Goal: Information Seeking & Learning: Learn about a topic

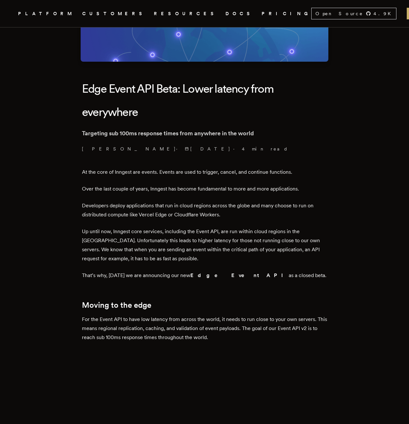
scroll to position [151, 0]
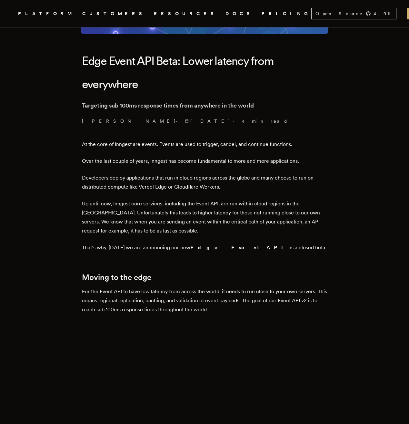
click at [235, 233] on p "Up until now, Inngest core services, including the Event API, are run within cl…" at bounding box center [204, 217] width 245 height 36
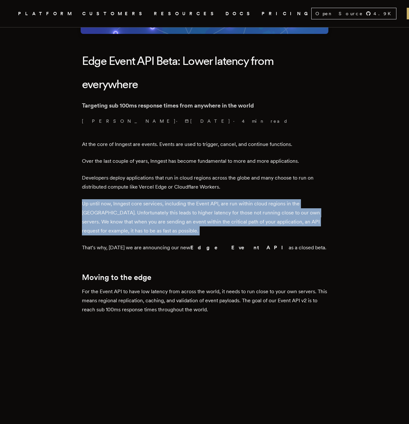
click at [238, 231] on p "Up until now, Inngest core services, including the Event API, are run within cl…" at bounding box center [204, 217] width 245 height 36
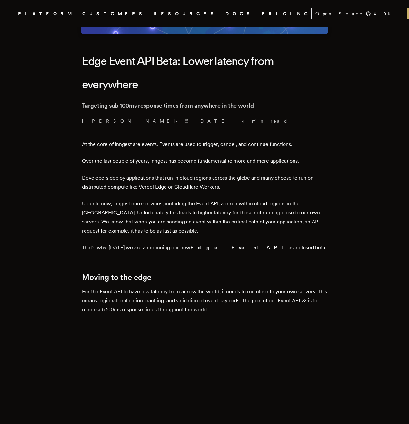
click at [238, 231] on p "Up until now, Inngest core services, including the Event API, are run within cl…" at bounding box center [204, 217] width 245 height 36
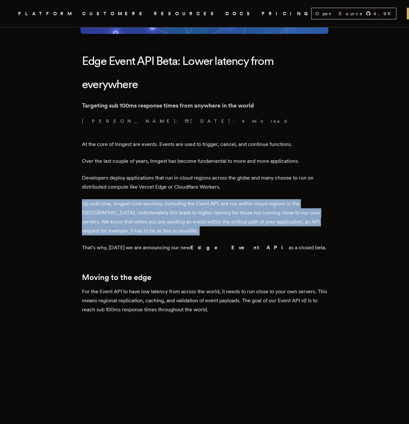
click at [244, 229] on p "Up until now, Inngest core services, including the Event API, are run within cl…" at bounding box center [204, 217] width 245 height 36
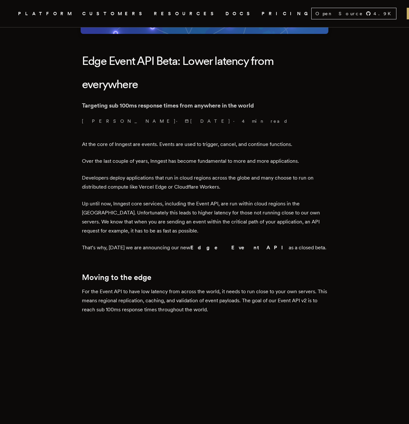
click at [244, 229] on p "Up until now, Inngest core services, including the Event API, are run within cl…" at bounding box center [204, 217] width 245 height 36
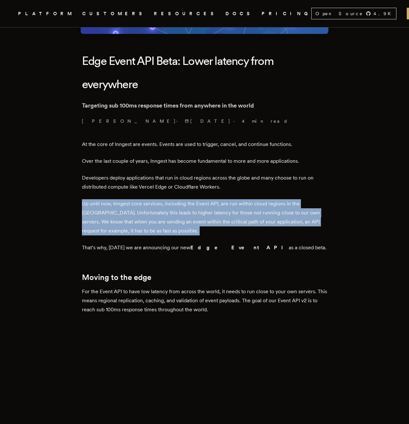
click at [244, 229] on p "Up until now, Inngest core services, including the Event API, are run within cl…" at bounding box center [204, 217] width 245 height 36
click at [251, 230] on p "Up until now, Inngest core services, including the Event API, are run within cl…" at bounding box center [204, 217] width 245 height 36
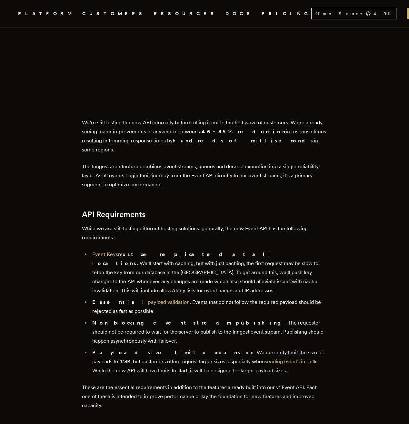
scroll to position [510, 0]
